Goal: Task Accomplishment & Management: Manage account settings

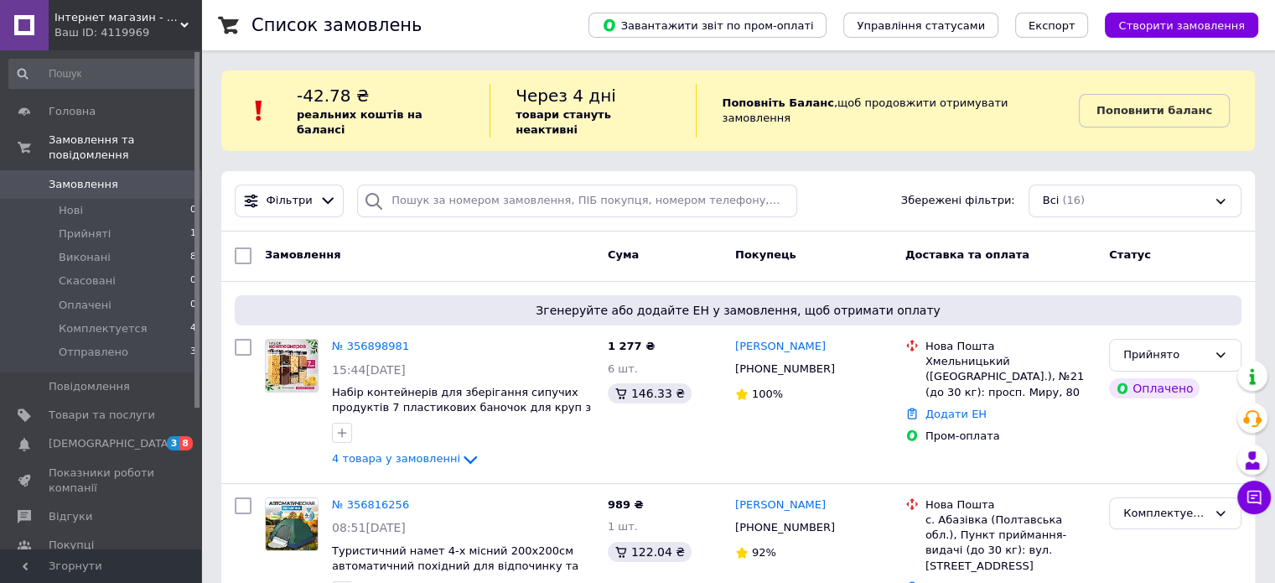
click at [555, 39] on div "Список замовлень" at bounding box center [402, 25] width 303 height 50
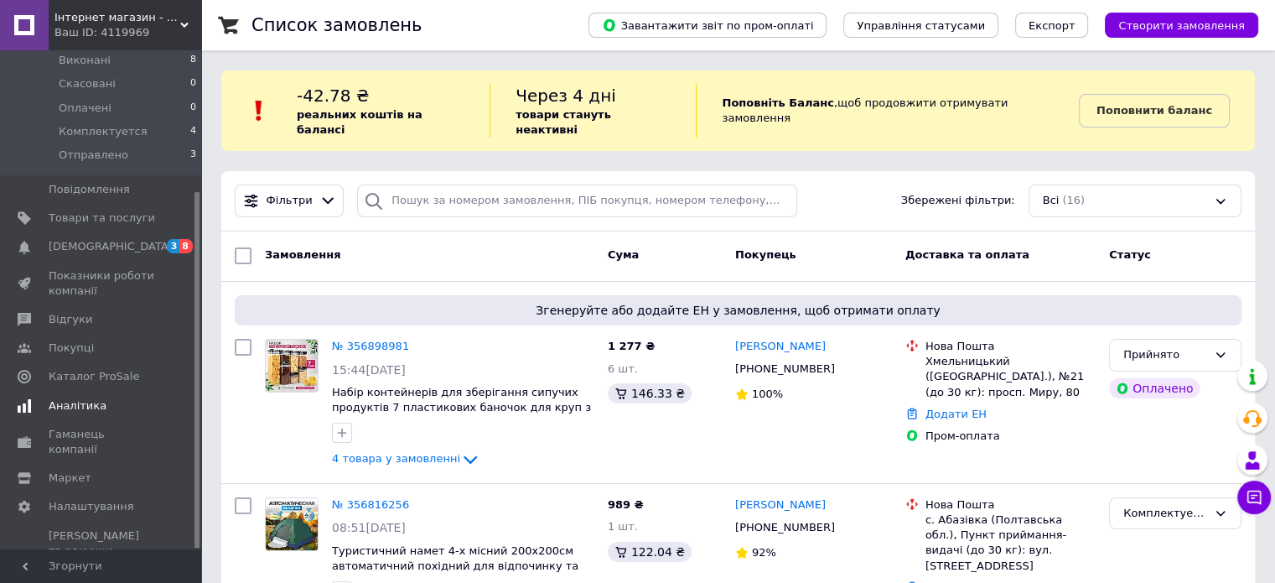
click at [141, 398] on span "Аналітика" at bounding box center [102, 405] width 106 height 15
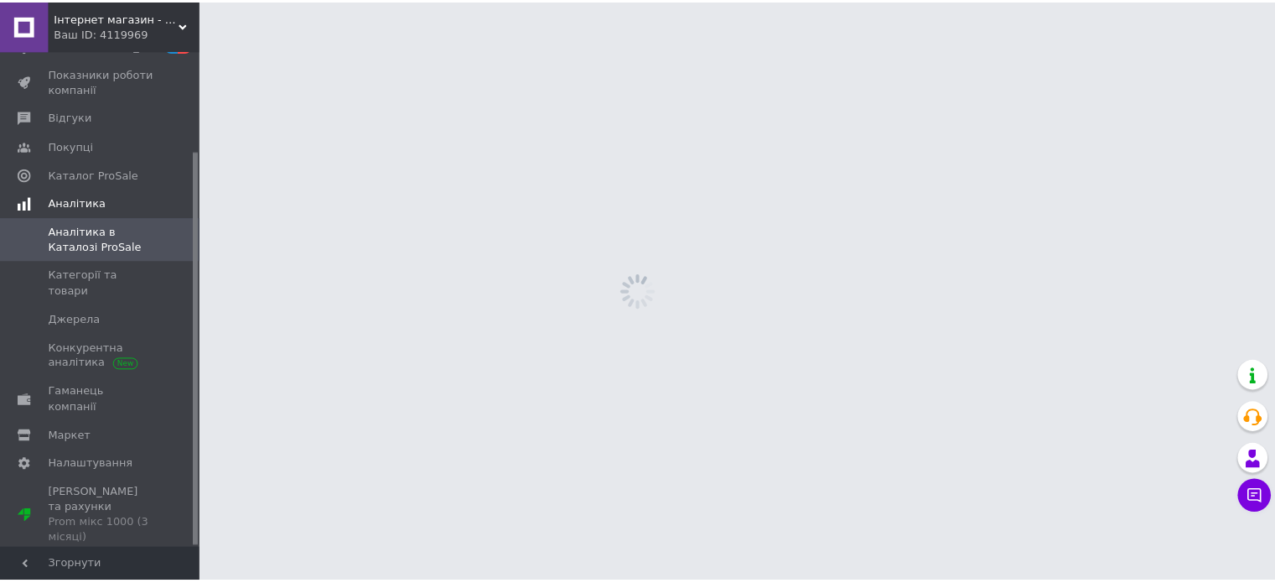
scroll to position [126, 0]
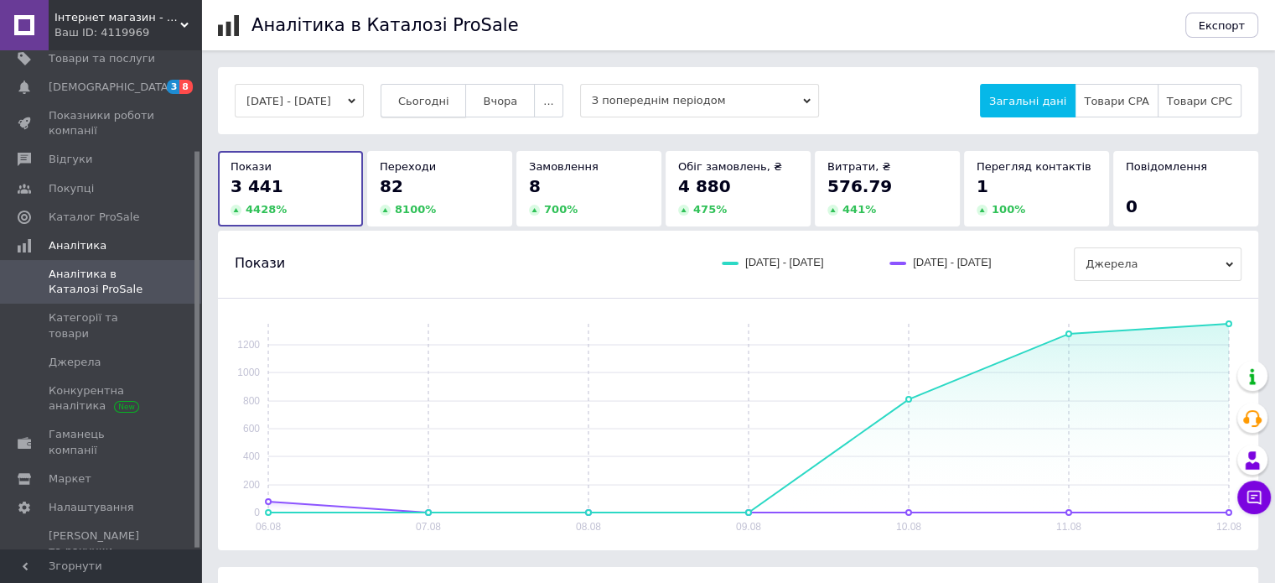
click at [434, 100] on span "Сьогодні" at bounding box center [423, 101] width 51 height 13
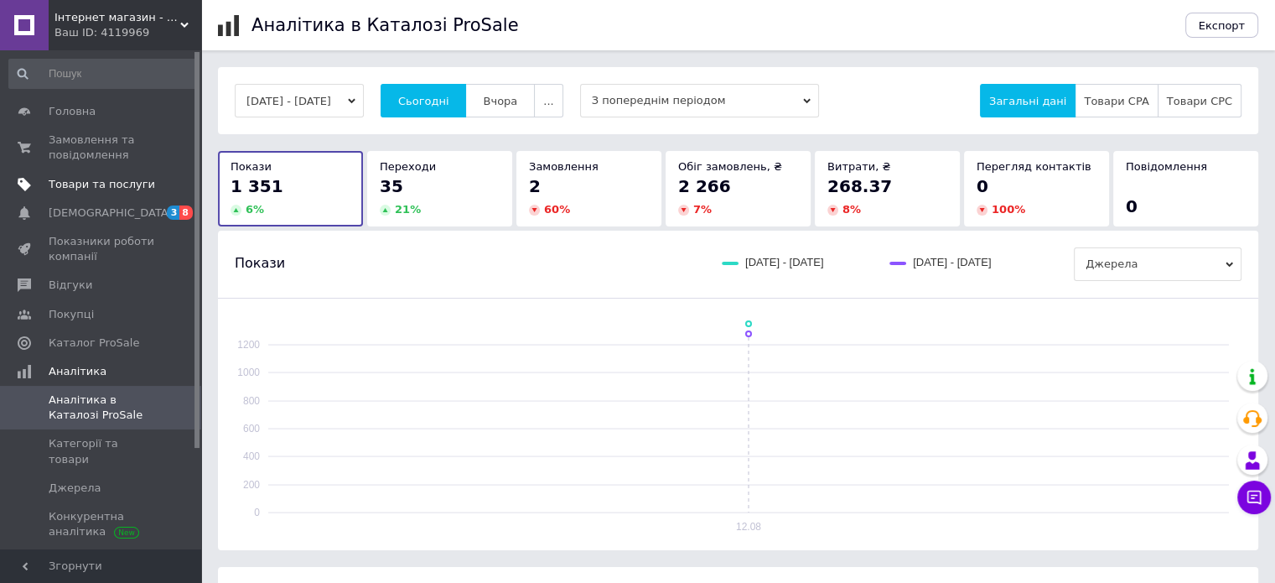
click at [127, 180] on span "Товари та послуги" at bounding box center [102, 184] width 106 height 15
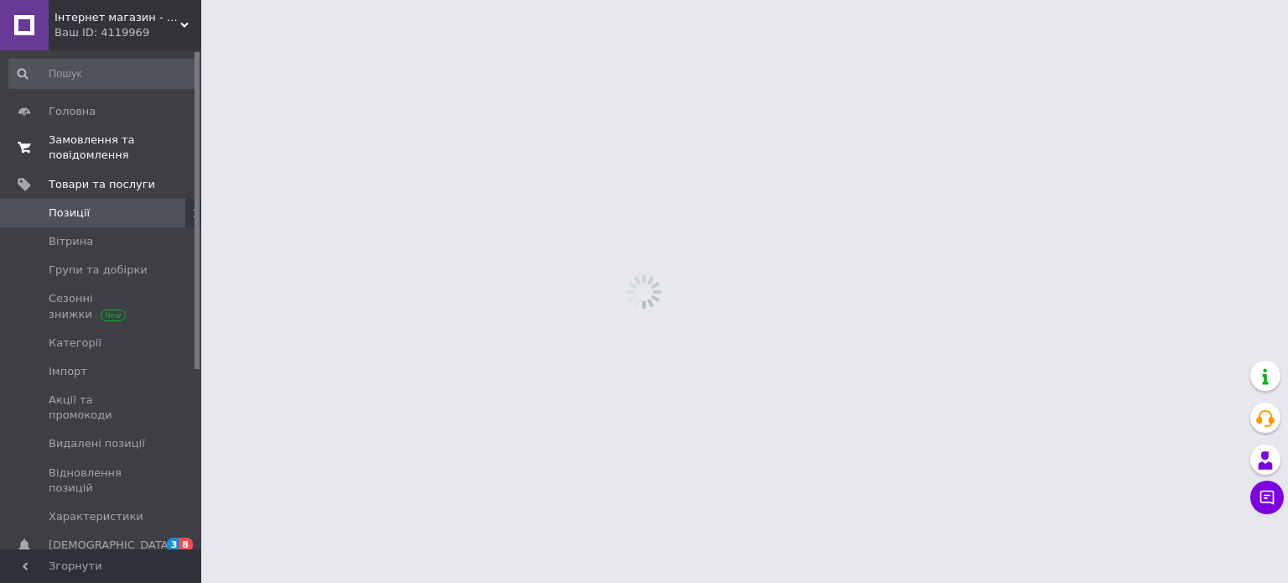
click at [133, 152] on span "Замовлення та повідомлення" at bounding box center [102, 147] width 106 height 30
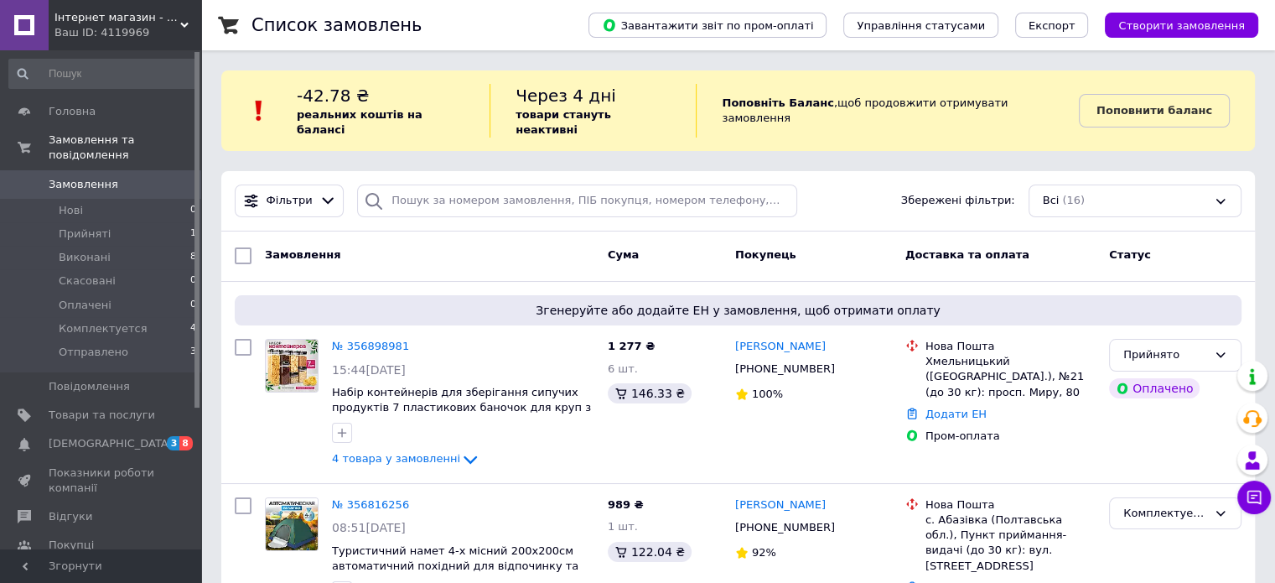
click at [836, 184] on div "Фільтри Збережені фільтри: Всі (16)" at bounding box center [738, 200] width 1020 height 33
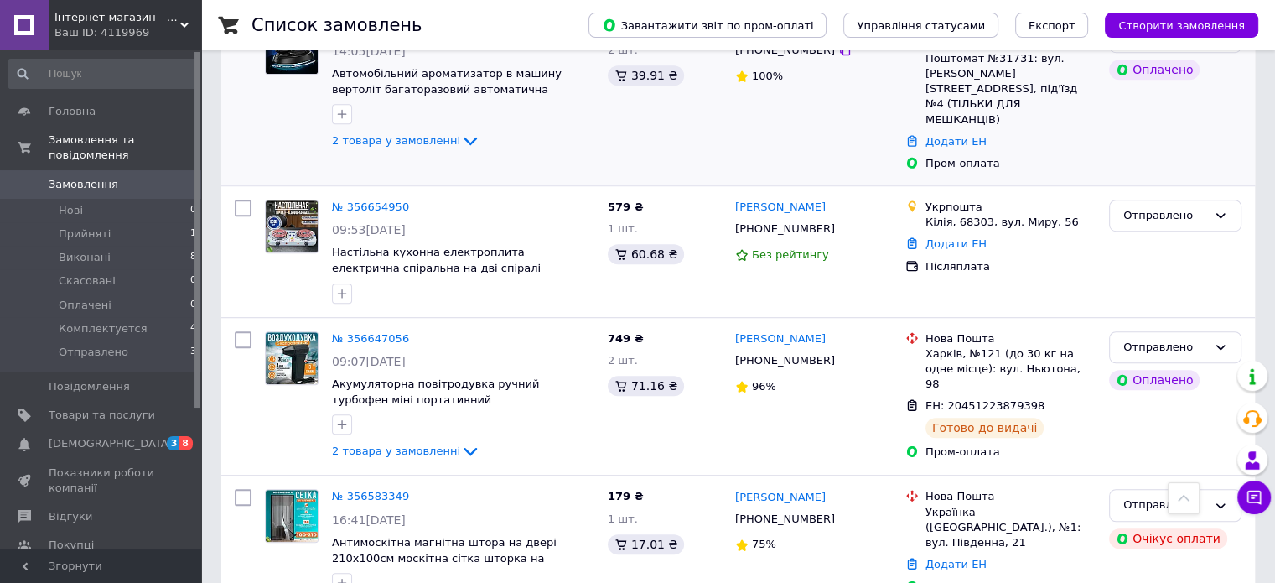
scroll to position [1147, 0]
